Goal: Navigation & Orientation: Find specific page/section

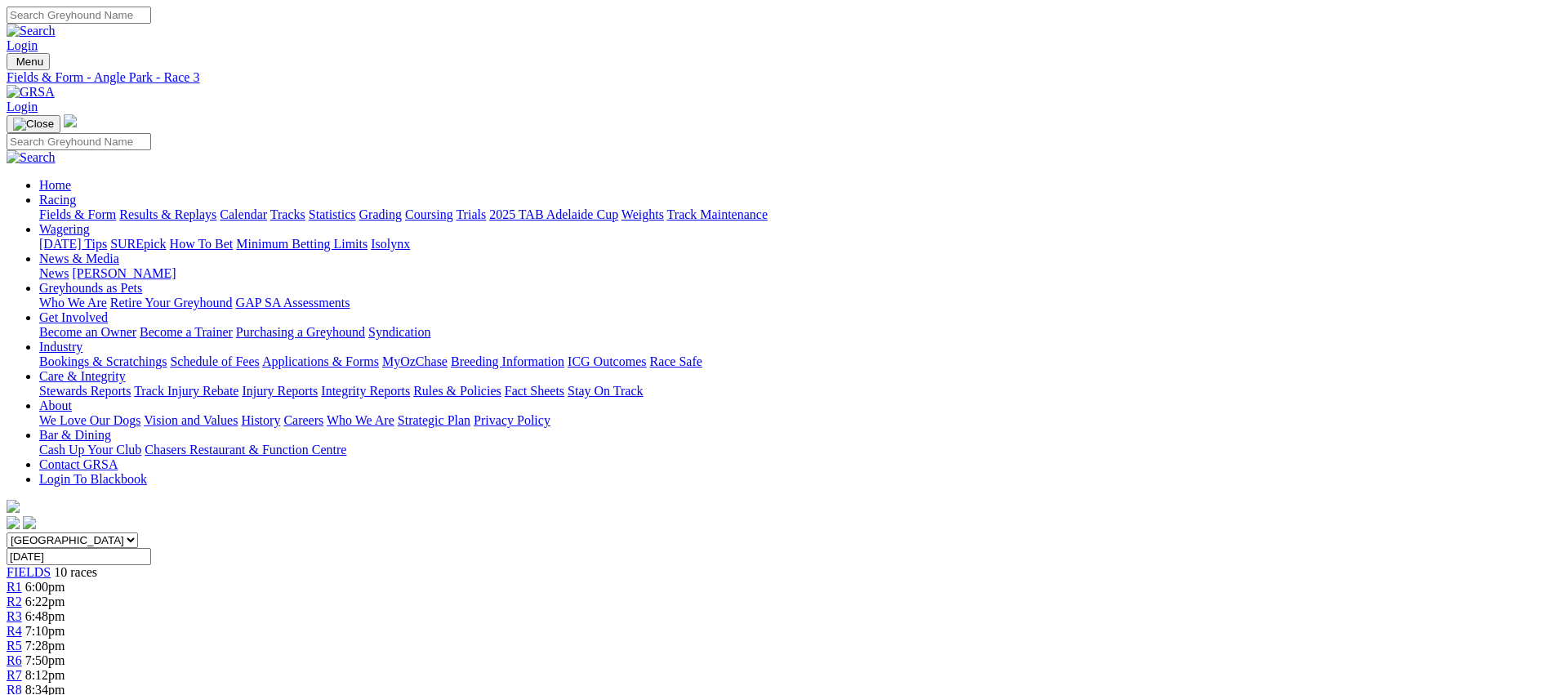
click at [22, 624] on span "R4" at bounding box center [14, 630] width 15 height 14
click at [22, 639] on span "R5" at bounding box center [14, 645] width 15 height 14
click at [881, 653] on div "R6 7:50pm" at bounding box center [784, 661] width 1555 height 15
